Goal: Information Seeking & Learning: Learn about a topic

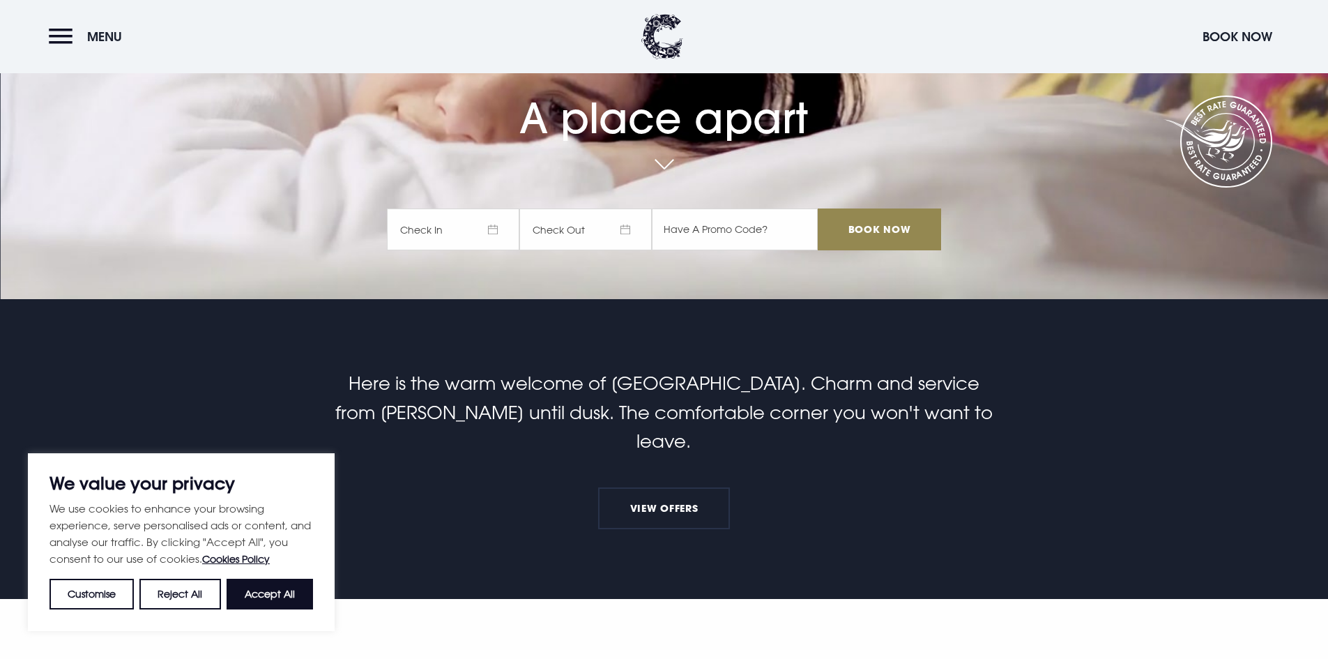
scroll to position [558, 0]
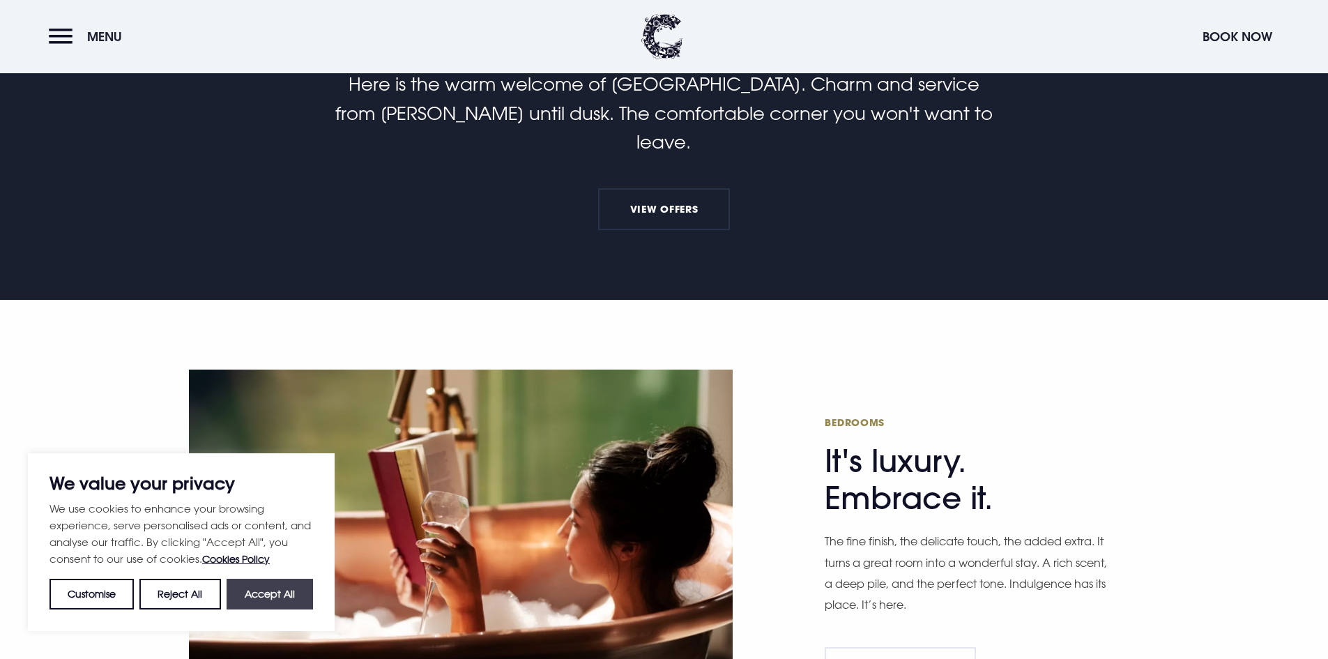
click at [274, 593] on button "Accept All" at bounding box center [269, 593] width 86 height 31
checkbox input "true"
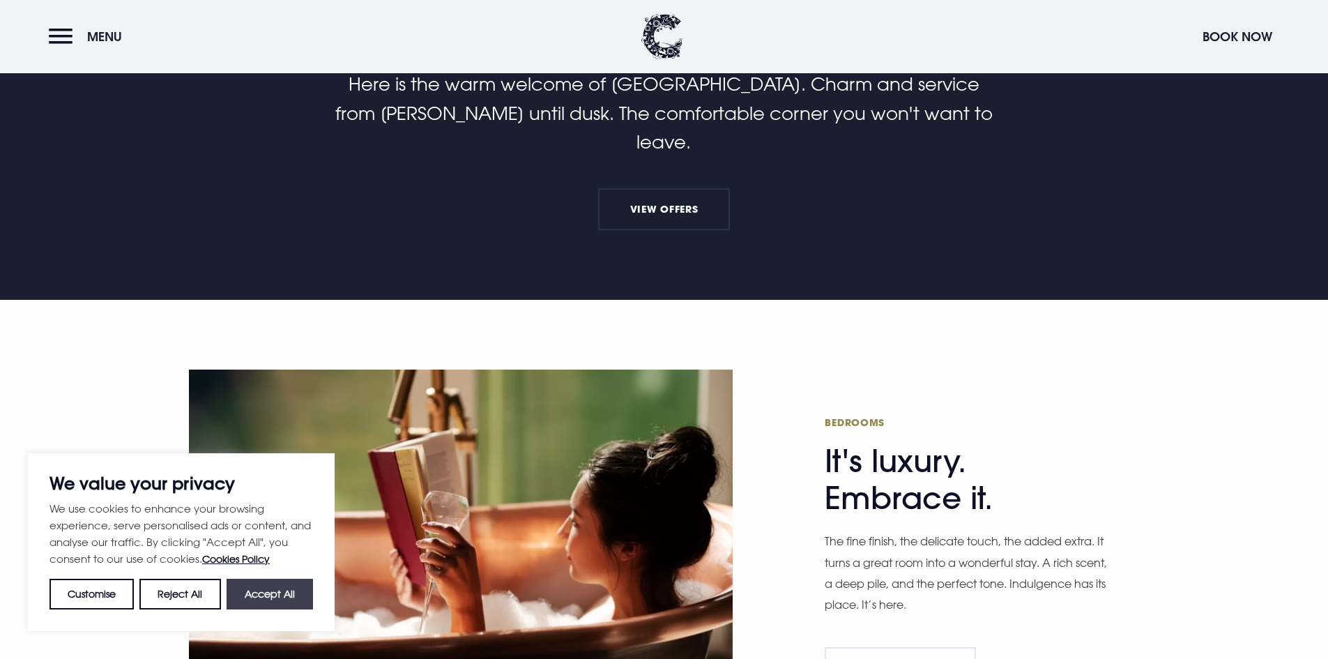
checkbox input "true"
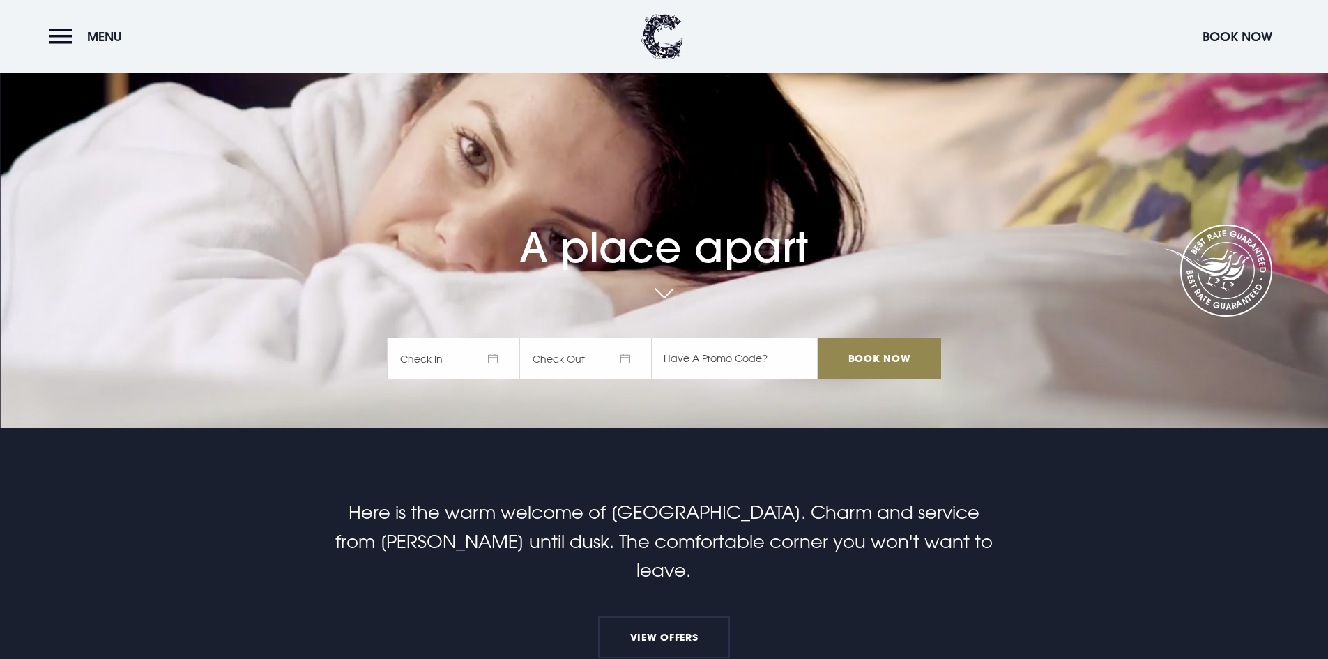
scroll to position [0, 0]
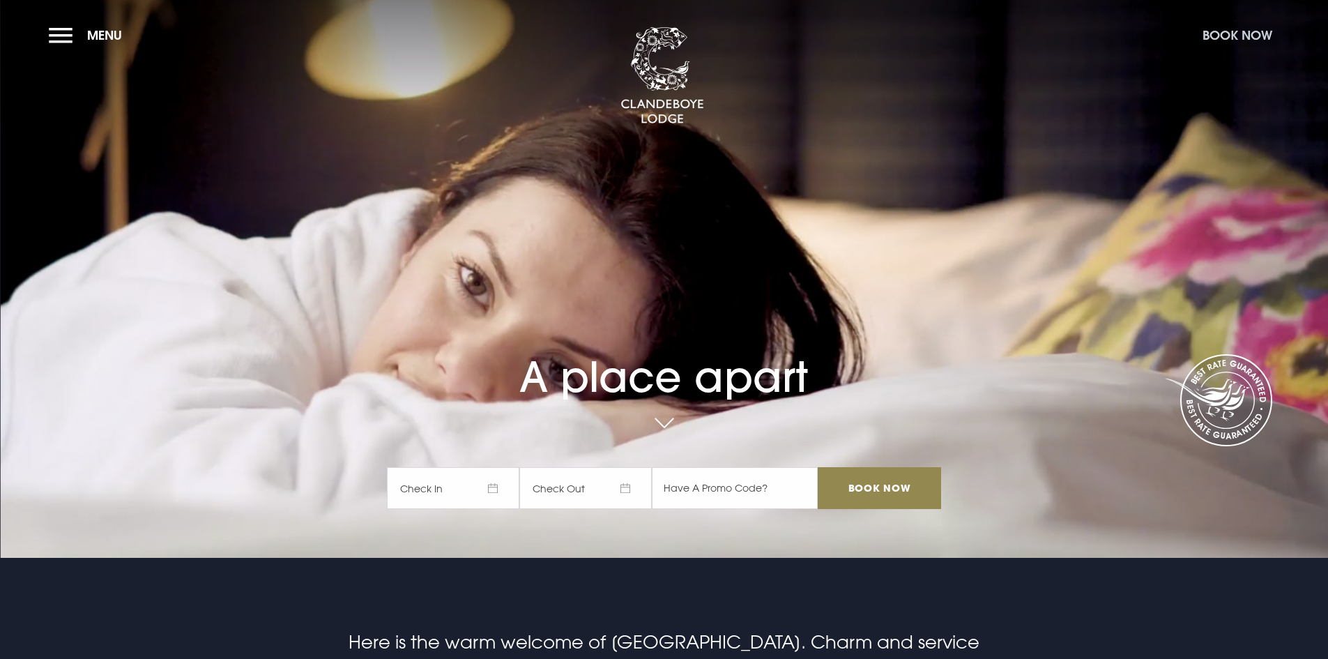
click at [1231, 31] on button "Book Now" at bounding box center [1237, 35] width 84 height 30
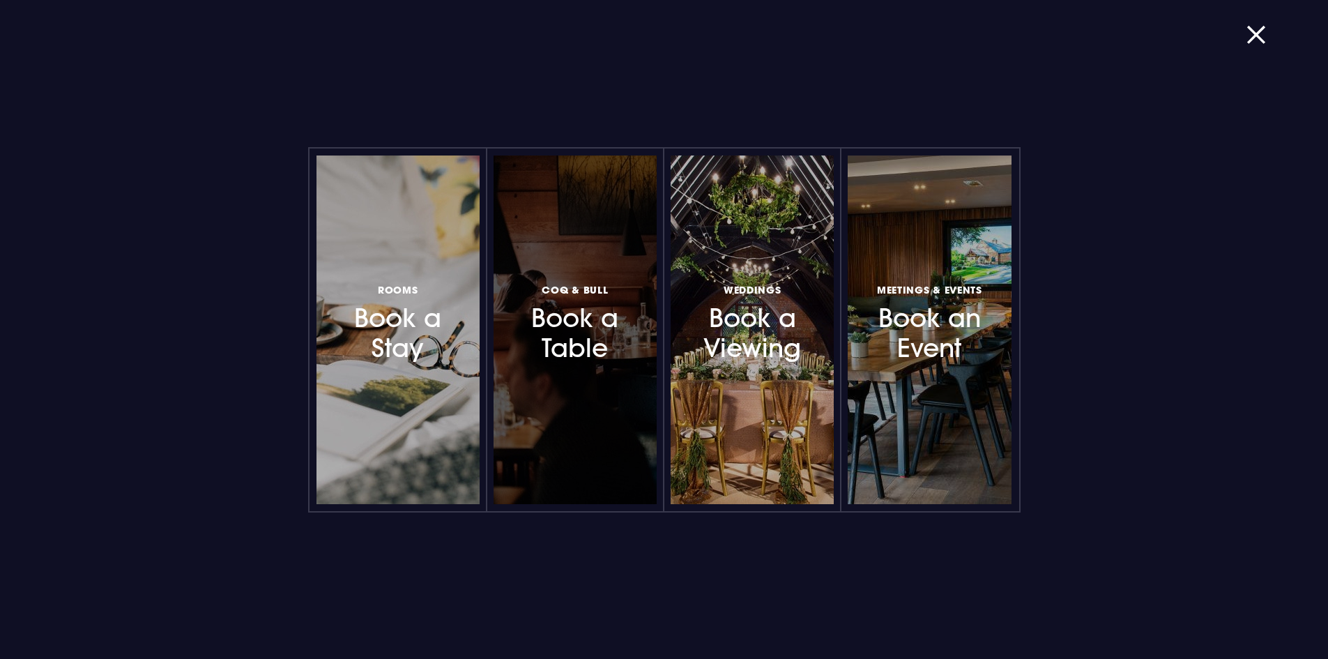
click at [548, 356] on h3 "Coq & Bull Book a Table" at bounding box center [574, 322] width 121 height 83
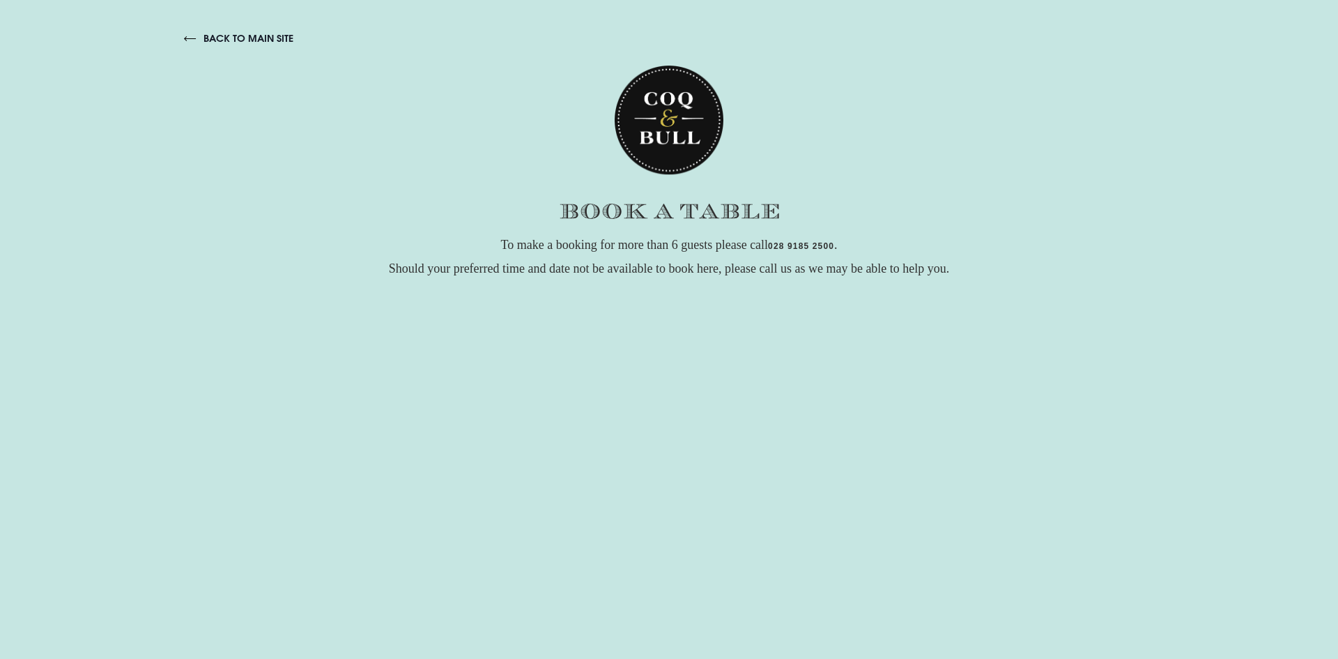
click at [218, 42] on link "back to main site" at bounding box center [238, 38] width 109 height 13
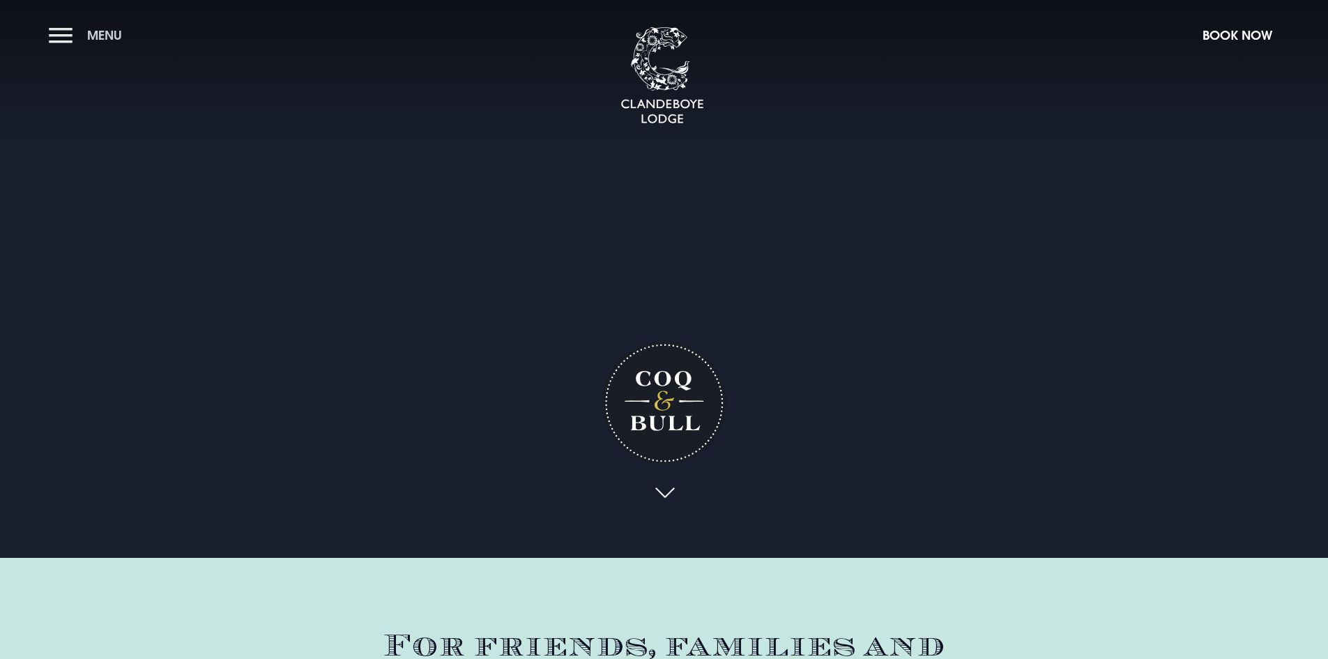
click at [112, 33] on span "Menu" at bounding box center [104, 35] width 35 height 16
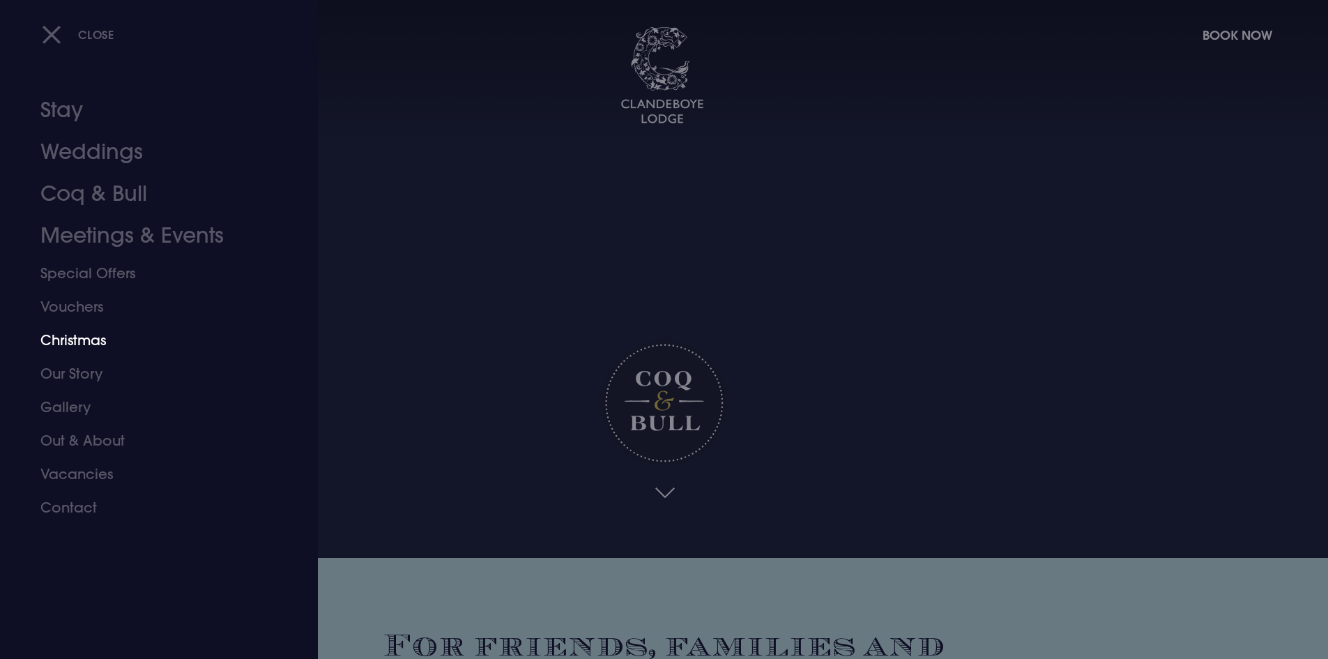
click at [91, 337] on link "Christmas" at bounding box center [150, 339] width 220 height 33
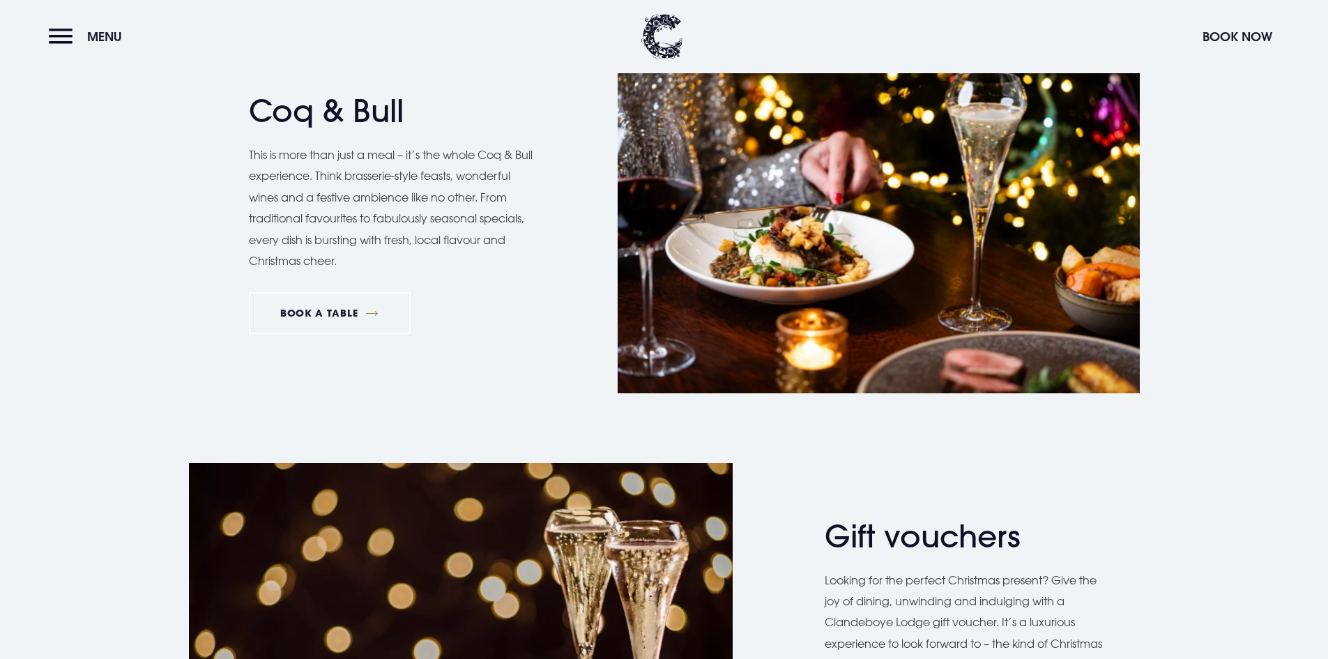
scroll to position [2360, 0]
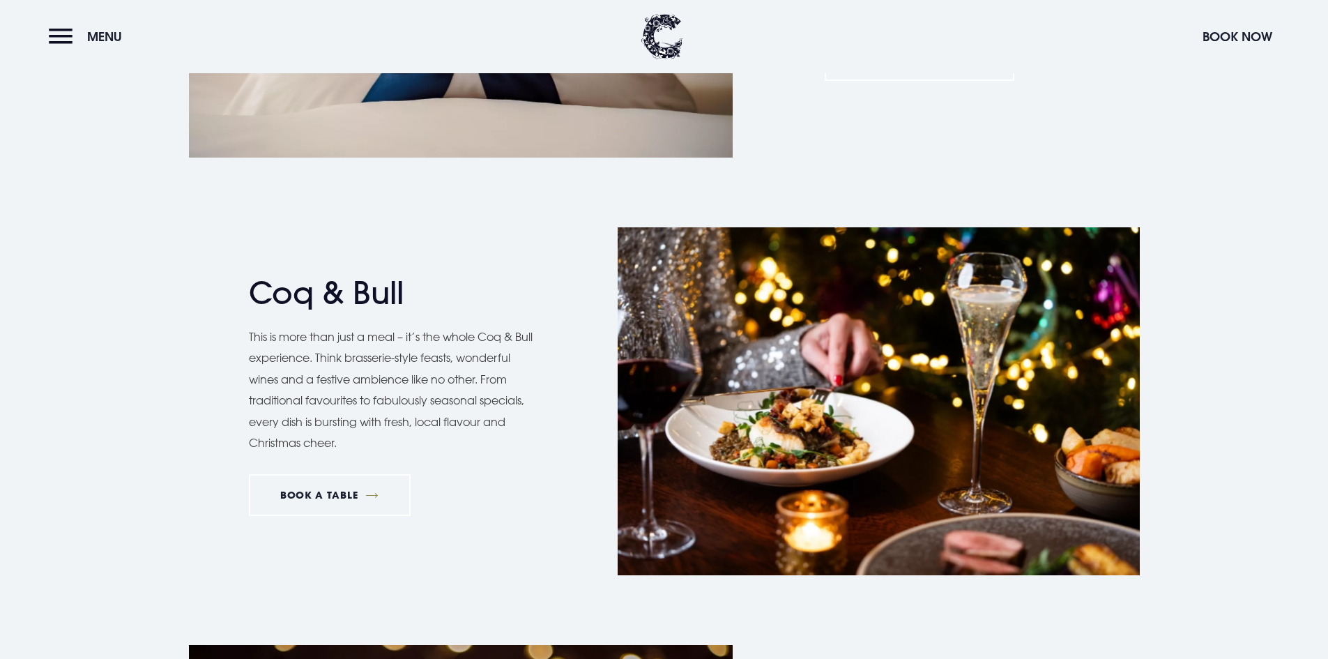
click at [808, 335] on img at bounding box center [878, 401] width 522 height 348
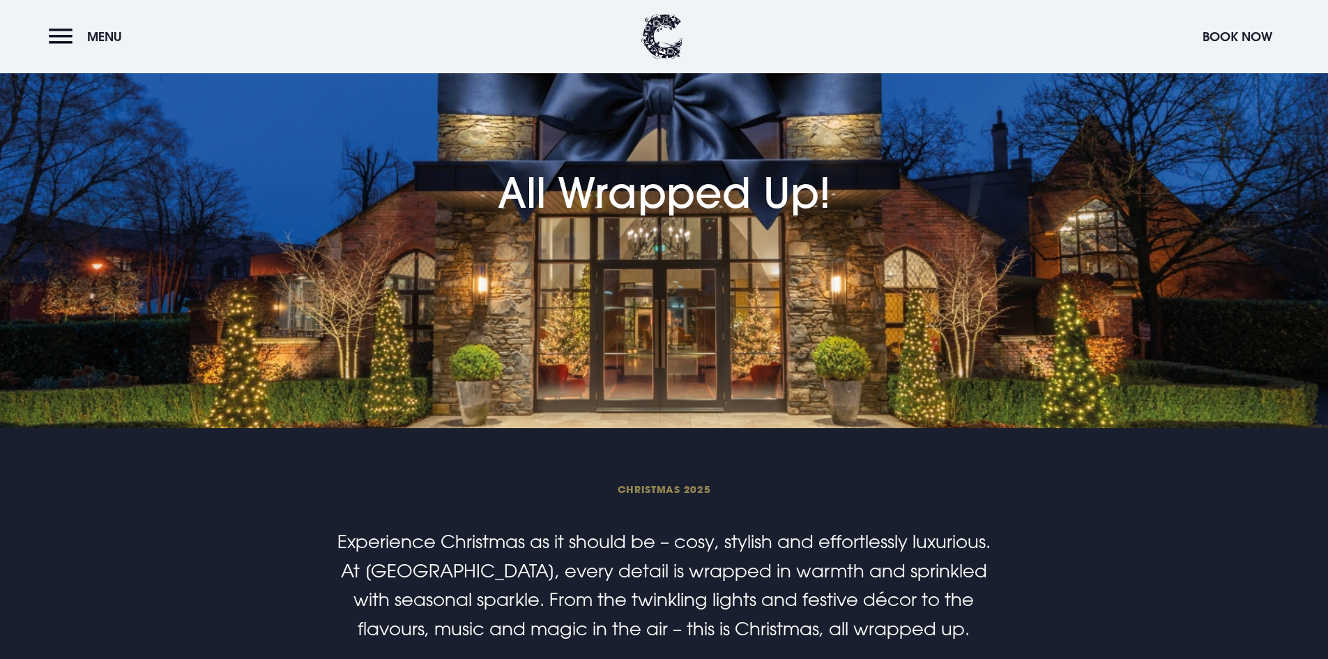
scroll to position [0, 0]
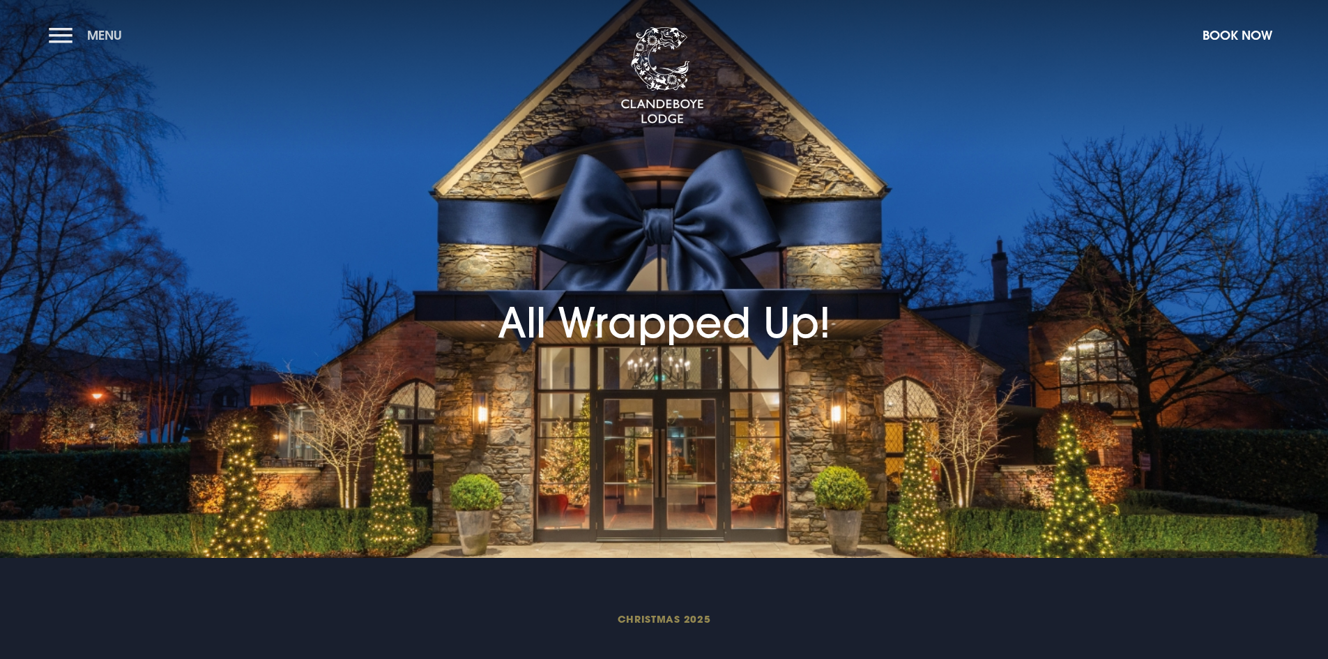
click at [65, 33] on button "Menu" at bounding box center [89, 35] width 80 height 30
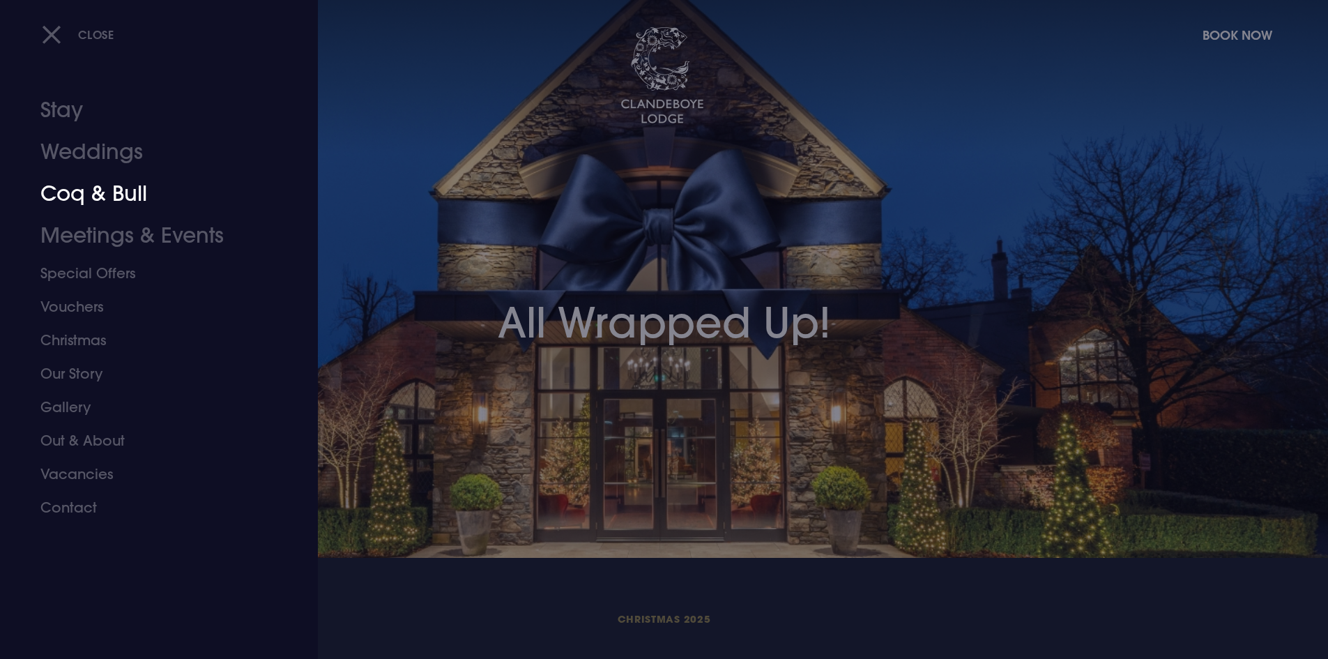
click at [120, 193] on link "Coq & Bull" at bounding box center [150, 194] width 220 height 42
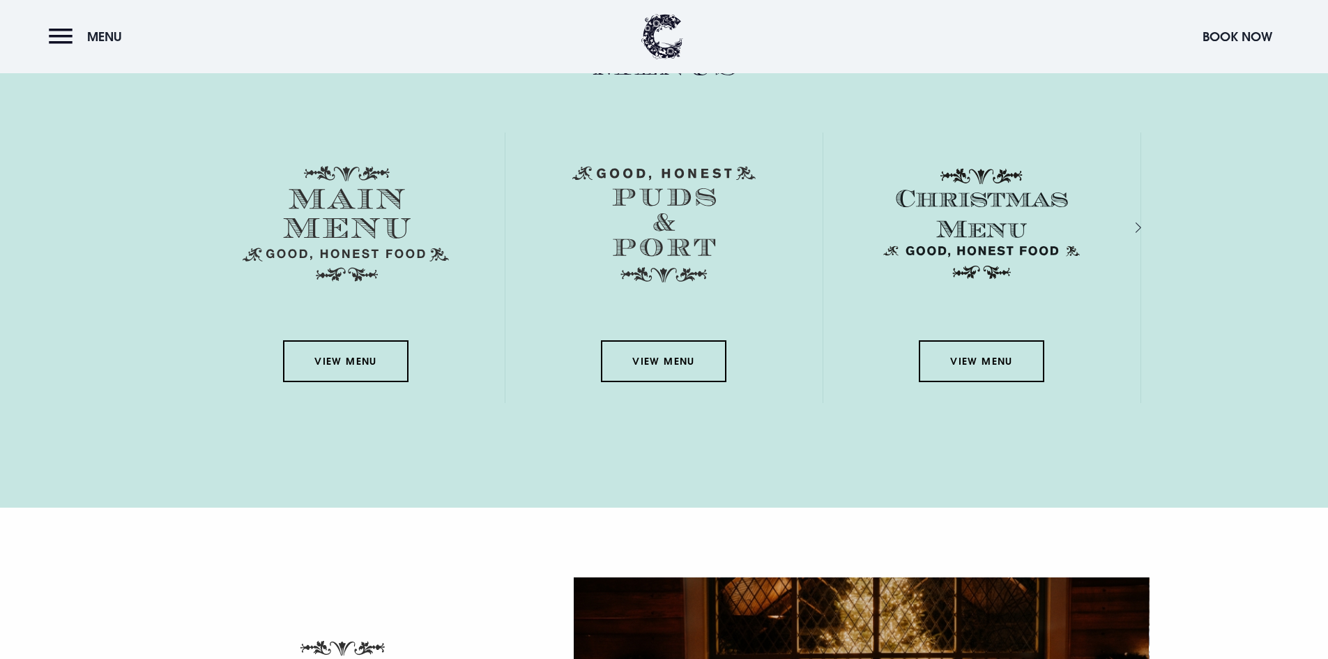
scroll to position [2091, 0]
